Goal: Complete application form

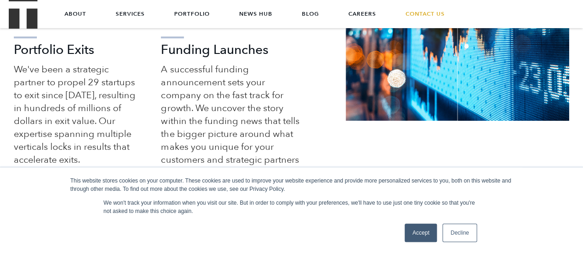
scroll to position [276, 0]
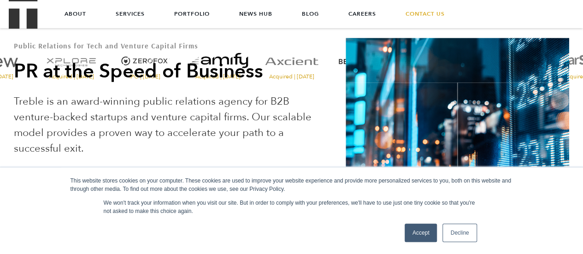
click at [451, 231] on link "Decline" at bounding box center [459, 232] width 34 height 18
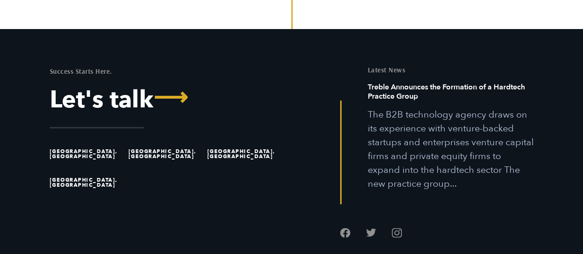
scroll to position [2583, 0]
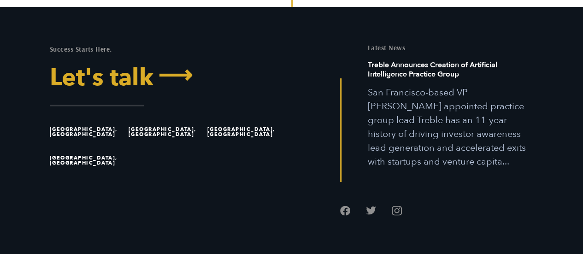
click at [170, 63] on span "⟶" at bounding box center [172, 75] width 39 height 24
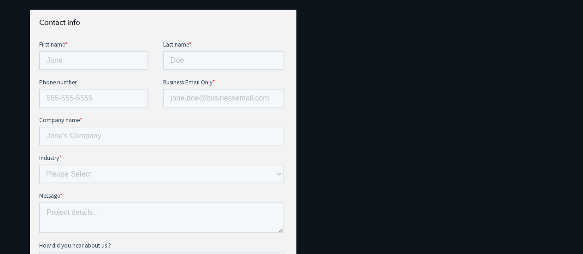
scroll to position [369, 0]
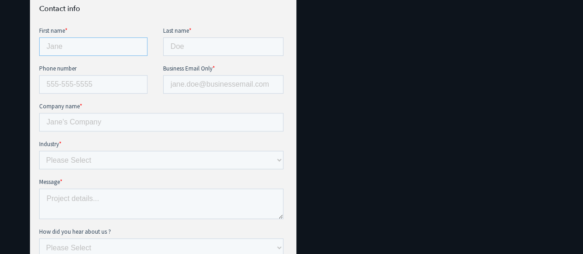
click at [82, 51] on input "First name *" at bounding box center [93, 46] width 108 height 18
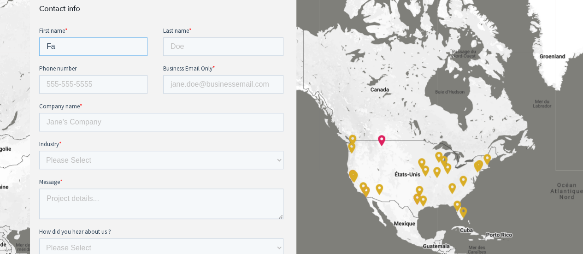
type input "F"
type input "[PERSON_NAME]"
type input "FALL"
click at [198, 85] on input "Business Email Only *" at bounding box center [223, 84] width 120 height 18
type input "[DOMAIN_NAME][EMAIL_ADDRESS][DOMAIN_NAME]"
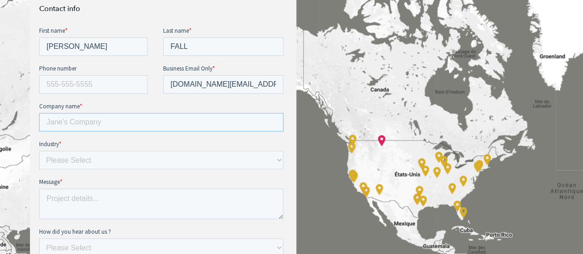
click at [96, 123] on input "Company name *" at bounding box center [161, 122] width 244 height 18
type input "KYOCERA CORPORATION"
click at [73, 160] on select "Please Select E-commerce AI API Big Data Bio Tech (including Life Sciences) Blo…" at bounding box center [161, 160] width 244 height 18
select select "Other"
click at [39, 151] on select "Please Select E-commerce AI API Big Data Bio Tech (including Life Sciences) Blo…" at bounding box center [161, 160] width 244 height 18
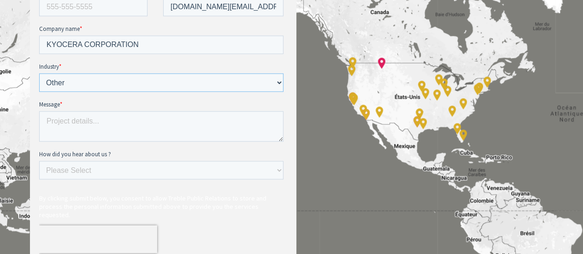
scroll to position [461, 0]
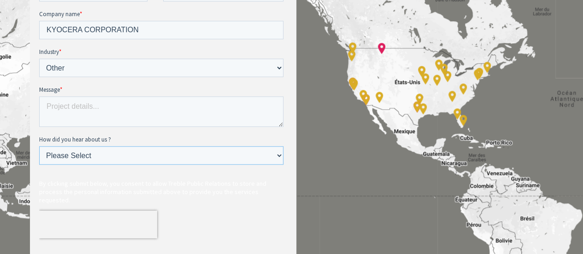
click at [84, 159] on select "Please Select Ad online Social media Video Another website Word of mouth Job li…" at bounding box center [161, 155] width 244 height 18
select select "Search online"
click at [39, 164] on select "Please Select Ad online Social media Video Another website Word of mouth Job li…" at bounding box center [161, 155] width 244 height 18
click at [86, 106] on textarea "Message *" at bounding box center [161, 111] width 244 height 30
paste textarea "Hello Treble, I am Kevin from Kyocera Corporation in Japan. We are planning to …"
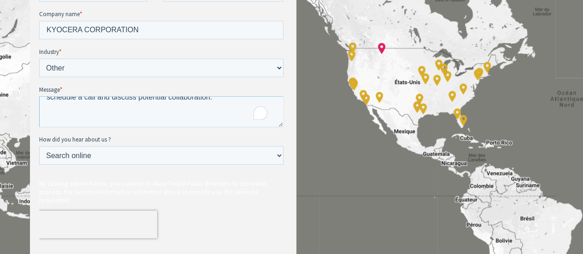
scroll to position [0, 0]
click at [88, 109] on textarea "Hello Treble, I am Kevin from Kyocera Corporation in Japan. We are planning to …" at bounding box center [161, 111] width 244 height 30
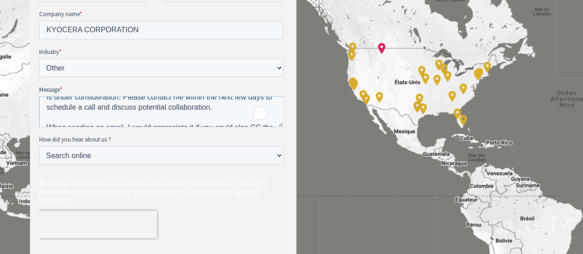
scroll to position [60, 0]
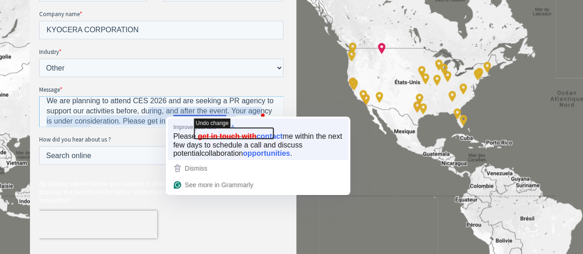
click at [225, 138] on icon "button" at bounding box center [233, 133] width 79 height 11
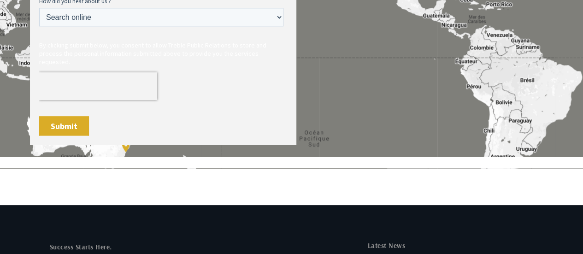
type textarea "Hello Treble, I am Kevin from Kyocera Corporation in Japan. We are planning to …"
click at [64, 127] on input "Submit" at bounding box center [64, 126] width 50 height 20
